Goal: Task Accomplishment & Management: Manage account settings

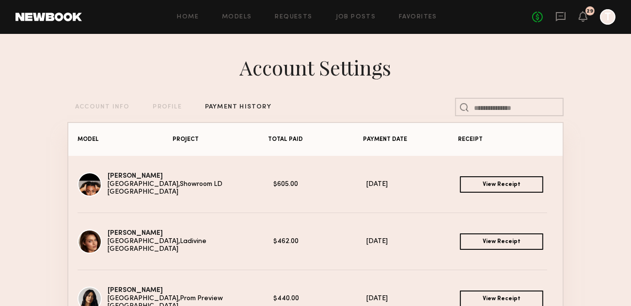
click at [496, 184] on link "View Receipt" at bounding box center [501, 184] width 83 height 16
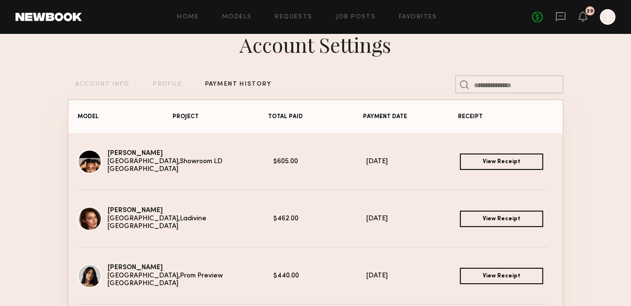
scroll to position [48, 0]
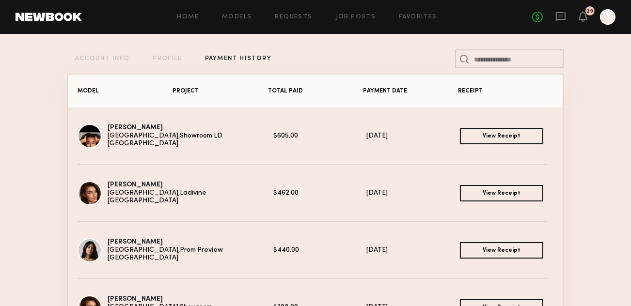
click at [513, 143] on link "View Receipt" at bounding box center [501, 136] width 83 height 16
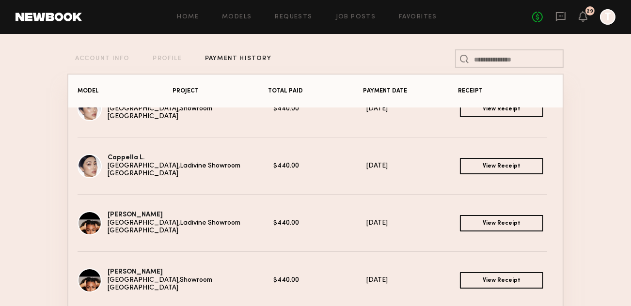
scroll to position [533, 0]
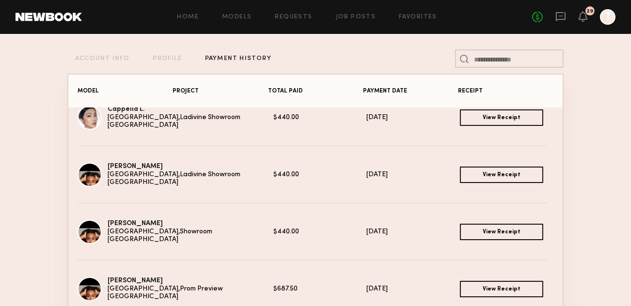
click at [509, 178] on link "View Receipt" at bounding box center [501, 175] width 83 height 16
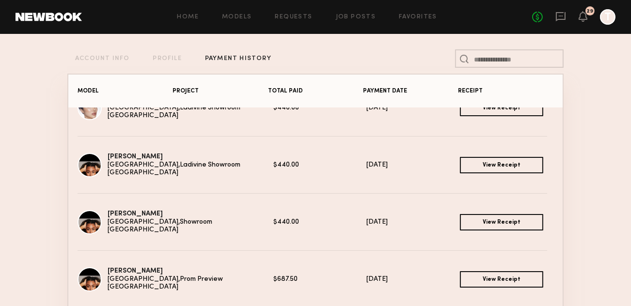
scroll to position [97, 0]
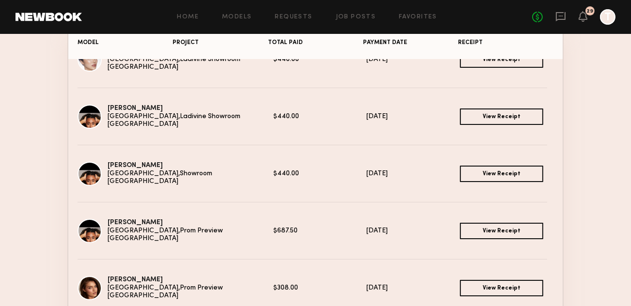
click at [490, 179] on link "View Receipt" at bounding box center [501, 174] width 83 height 16
click at [507, 231] on link "View Receipt" at bounding box center [501, 231] width 83 height 16
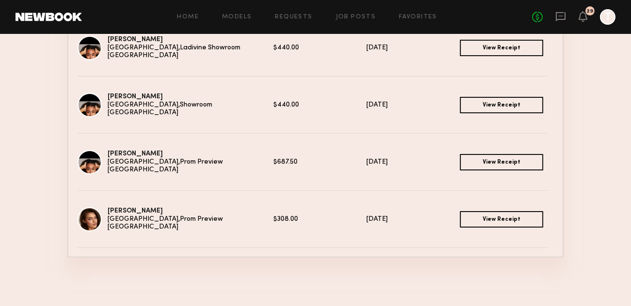
scroll to position [543, 0]
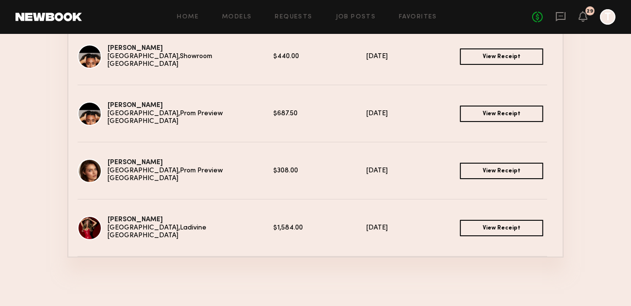
click at [478, 176] on link "View Receipt" at bounding box center [501, 171] width 83 height 16
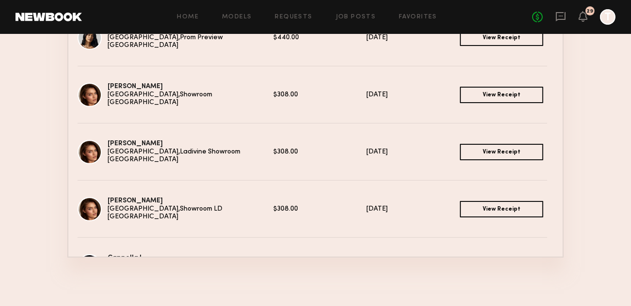
scroll to position [48, 0]
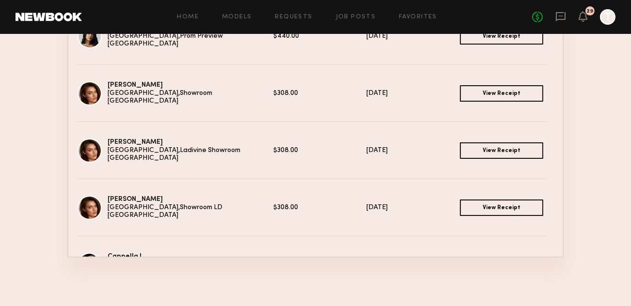
click at [496, 209] on link "View Receipt" at bounding box center [501, 208] width 83 height 16
click at [492, 147] on link "View Receipt" at bounding box center [501, 151] width 83 height 16
click at [499, 92] on link "View Receipt" at bounding box center [501, 93] width 83 height 16
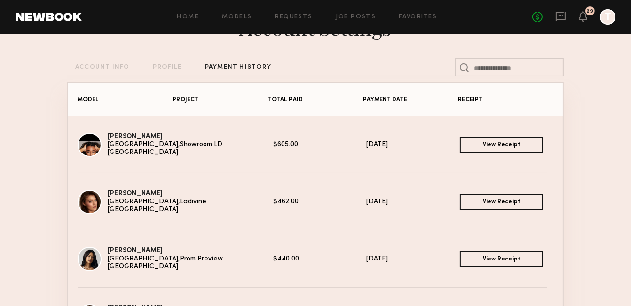
scroll to position [21, 0]
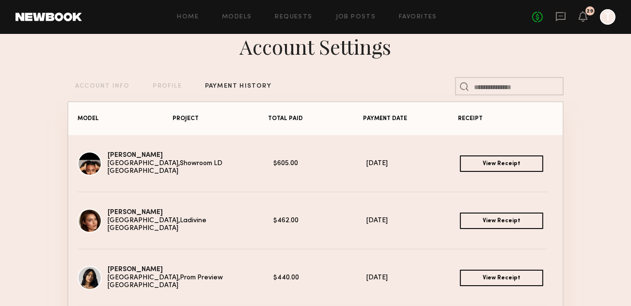
click at [524, 223] on link "View Receipt" at bounding box center [501, 221] width 83 height 16
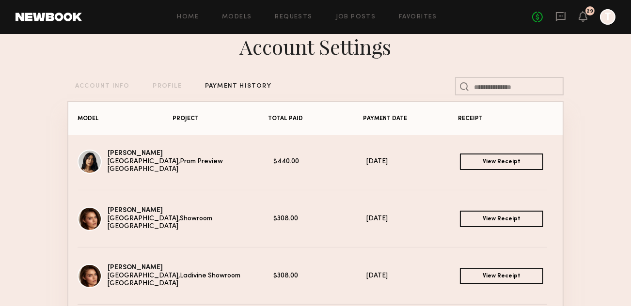
scroll to position [97, 0]
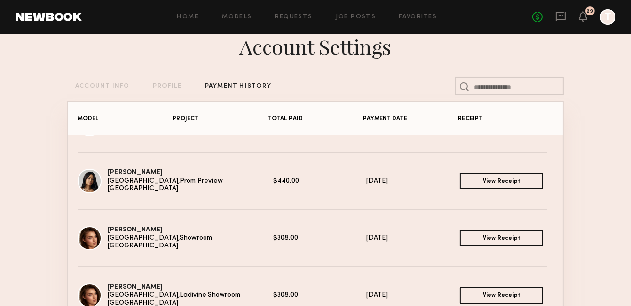
click at [524, 187] on link "View Receipt" at bounding box center [501, 181] width 83 height 16
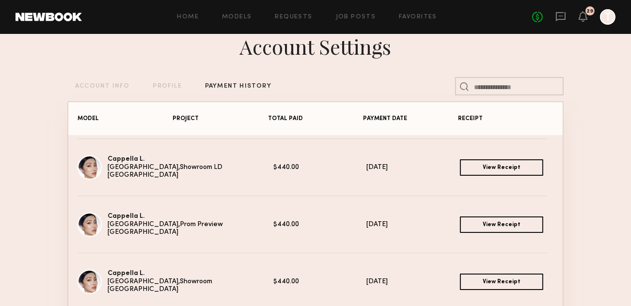
scroll to position [291, 0]
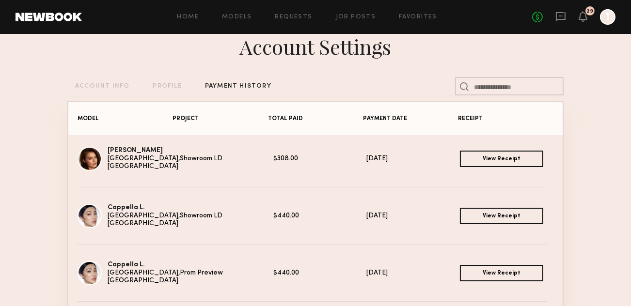
click at [494, 221] on link "View Receipt" at bounding box center [501, 216] width 83 height 16
click at [512, 278] on link "View Receipt" at bounding box center [501, 273] width 83 height 16
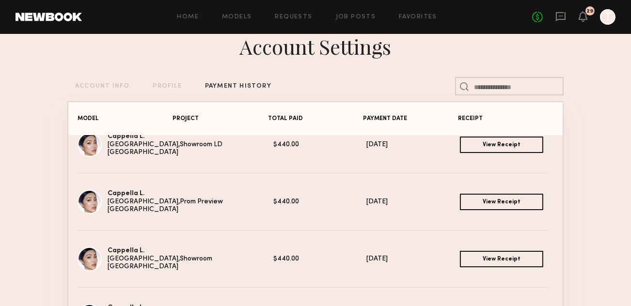
scroll to position [388, 0]
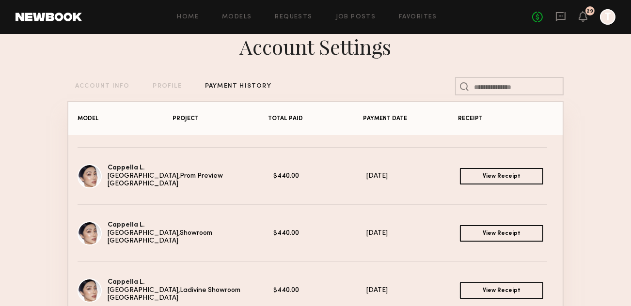
click at [465, 230] on link "View Receipt" at bounding box center [501, 233] width 83 height 16
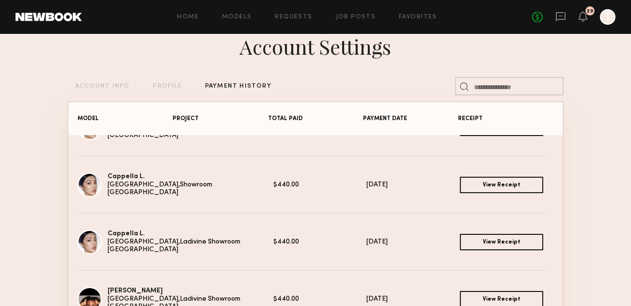
scroll to position [485, 0]
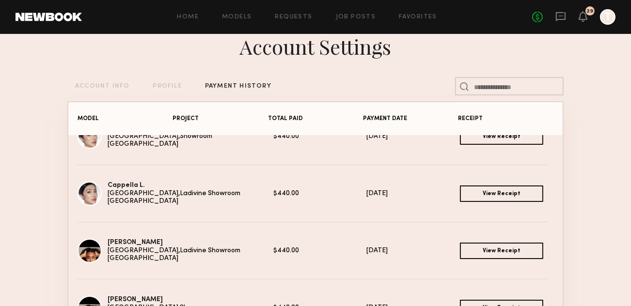
click at [502, 191] on link "View Receipt" at bounding box center [501, 194] width 83 height 16
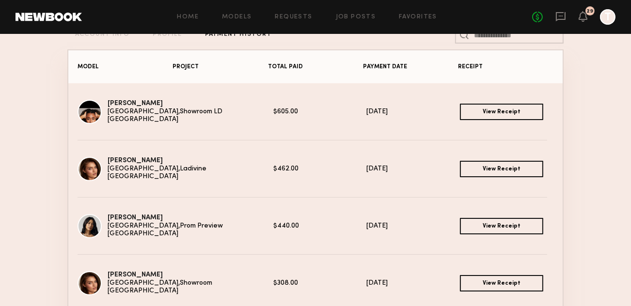
scroll to position [69, 0]
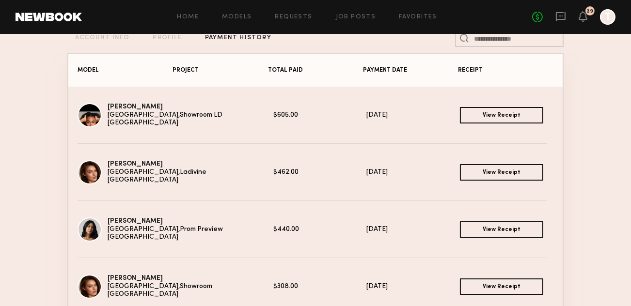
click at [602, 166] on section "Account Settings ACCOUNT INFO PROFILE PAYMENT HISTORY MODEL PROJECT TOTAL PAID …" at bounding box center [315, 208] width 631 height 487
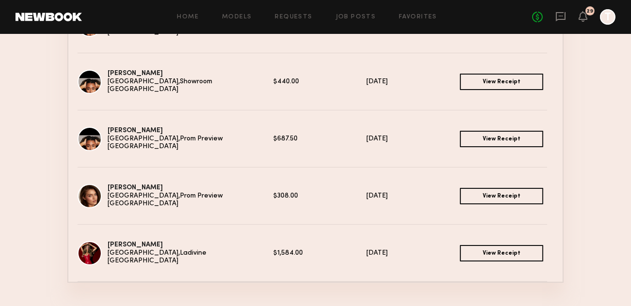
scroll to position [215, 0]
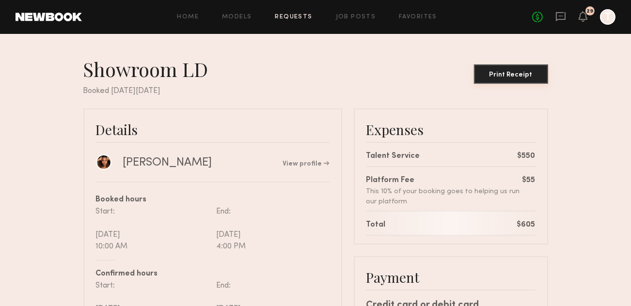
click at [519, 72] on div "Print Receipt" at bounding box center [511, 75] width 66 height 7
click at [496, 76] on div "Print Receipt" at bounding box center [511, 75] width 66 height 7
drag, startPoint x: 565, startPoint y: 161, endPoint x: 571, endPoint y: 160, distance: 5.5
click at [565, 161] on nb-booking-receipt "Ladivine Showroom Print Receipt Booked on Friday, Aug, 15, 2025 Details Desree …" at bounding box center [315, 283] width 631 height 452
click at [524, 78] on div "Print Receipt" at bounding box center [511, 75] width 66 height 7
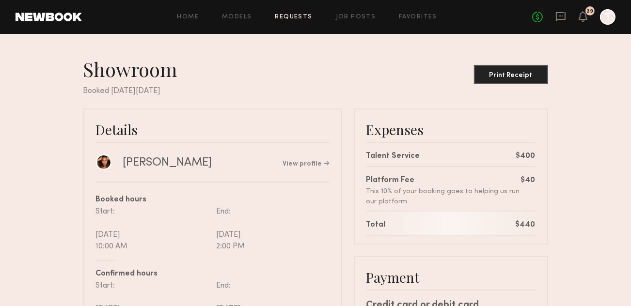
drag, startPoint x: 582, startPoint y: 131, endPoint x: 555, endPoint y: 137, distance: 27.9
click at [582, 131] on nb-booking-receipt "Showroom Print Receipt Booked [DATE][DATE] Details [PERSON_NAME] View profile B…" at bounding box center [315, 283] width 631 height 452
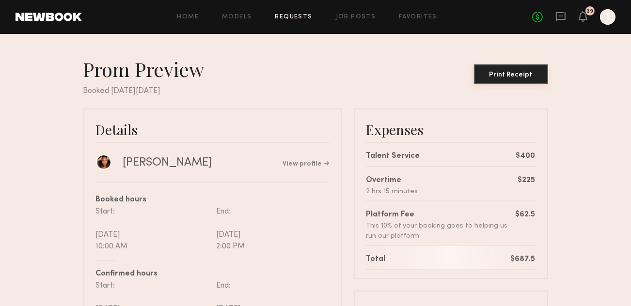
click at [517, 78] on div "Print Receipt" at bounding box center [511, 75] width 66 height 7
drag, startPoint x: 585, startPoint y: 115, endPoint x: 546, endPoint y: 120, distance: 39.6
click at [585, 115] on nb-booking-receipt "Prom Preview Print Receipt Booked [DATE][DATE] Details [PERSON_NAME] View profi…" at bounding box center [315, 283] width 631 height 452
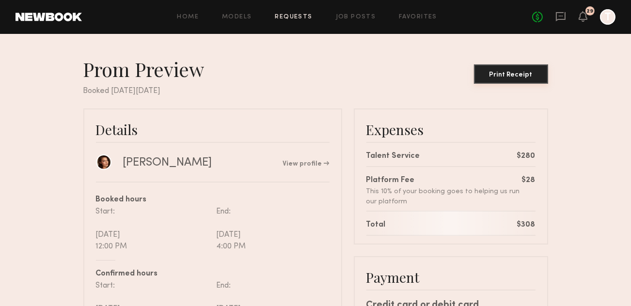
drag, startPoint x: 510, startPoint y: 79, endPoint x: 296, endPoint y: 198, distance: 244.6
click at [510, 79] on button "Print Receipt" at bounding box center [511, 73] width 74 height 19
click at [505, 80] on button "Print Receipt" at bounding box center [511, 73] width 74 height 19
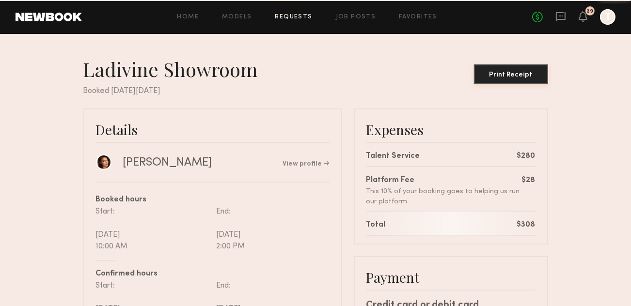
click at [509, 72] on div "Print Receipt" at bounding box center [511, 75] width 66 height 7
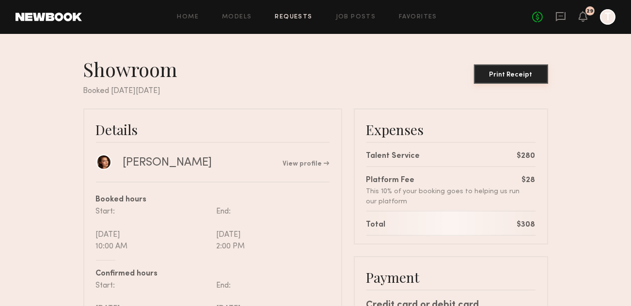
click at [512, 82] on button "Print Receipt" at bounding box center [511, 73] width 74 height 19
click at [528, 75] on div "Print Receipt" at bounding box center [511, 75] width 66 height 7
click at [269, 66] on div "Ladivine Print Receipt" at bounding box center [315, 71] width 465 height 28
click at [517, 79] on button "Print Receipt" at bounding box center [511, 73] width 74 height 19
click at [595, 102] on nb-booking-receipt "Prom Preview Print Receipt Booked [DATE][DATE] Details [PERSON_NAME] View profi…" at bounding box center [315, 283] width 631 height 452
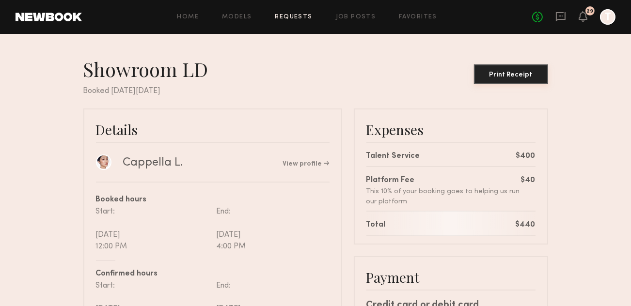
click at [515, 73] on div "Print Receipt" at bounding box center [511, 75] width 66 height 7
click at [325, 75] on div "Showroom LD Print Receipt" at bounding box center [315, 71] width 465 height 28
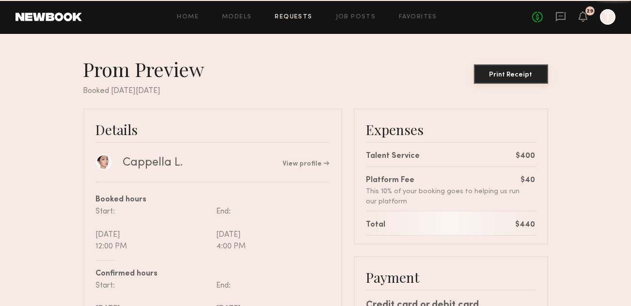
click at [511, 72] on div "Print Receipt" at bounding box center [511, 75] width 66 height 7
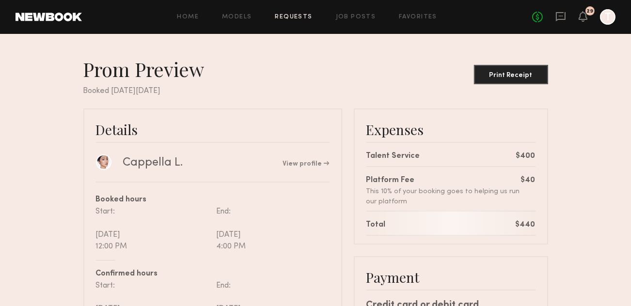
click at [326, 48] on div "Prom Preview Print Receipt Booked [DATE][DATE] Details Cappella L. View profile…" at bounding box center [315, 285] width 631 height 502
click at [536, 69] on button "Print Receipt" at bounding box center [511, 73] width 74 height 19
click at [288, 80] on div "Showroom Print Receipt" at bounding box center [315, 71] width 465 height 28
click at [535, 78] on button "Print Receipt" at bounding box center [511, 73] width 74 height 19
click at [576, 194] on nb-booking-receipt "Ladivine Showroom Print Receipt Booked [DATE][DATE] Details Cappella L. View pr…" at bounding box center [315, 283] width 631 height 452
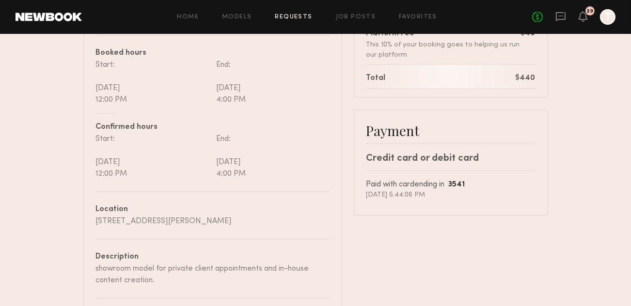
scroll to position [194, 0]
